Goal: Check status: Check status

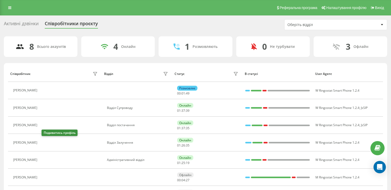
click at [45, 140] on icon at bounding box center [43, 142] width 4 height 4
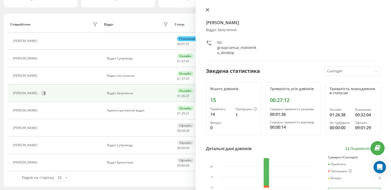
click at [208, 10] on icon at bounding box center [208, 10] width 4 height 4
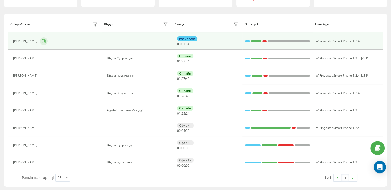
click at [45, 40] on icon at bounding box center [44, 41] width 1 height 3
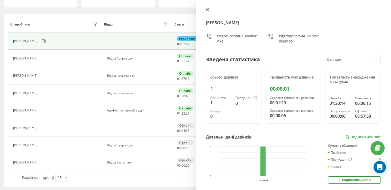
click at [208, 10] on icon at bounding box center [208, 10] width 4 height 4
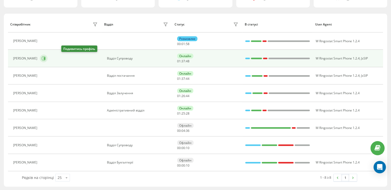
click at [45, 59] on icon at bounding box center [44, 58] width 1 height 3
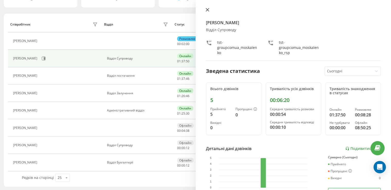
click at [209, 10] on icon at bounding box center [208, 10] width 4 height 4
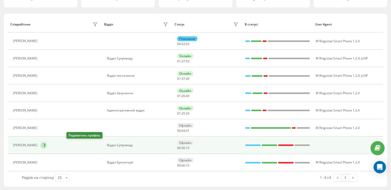
click at [46, 144] on icon at bounding box center [44, 145] width 4 height 4
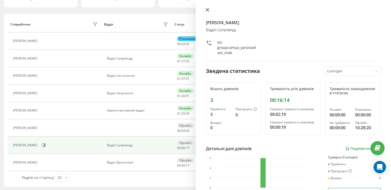
click at [207, 12] on button at bounding box center [207, 10] width 7 height 5
